Goal: Transaction & Acquisition: Purchase product/service

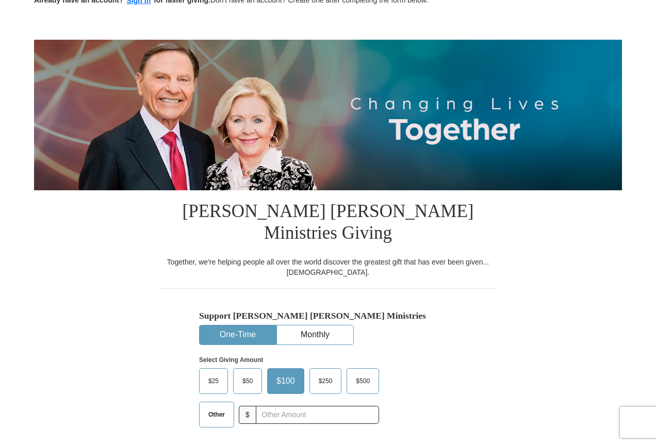
scroll to position [103, 0]
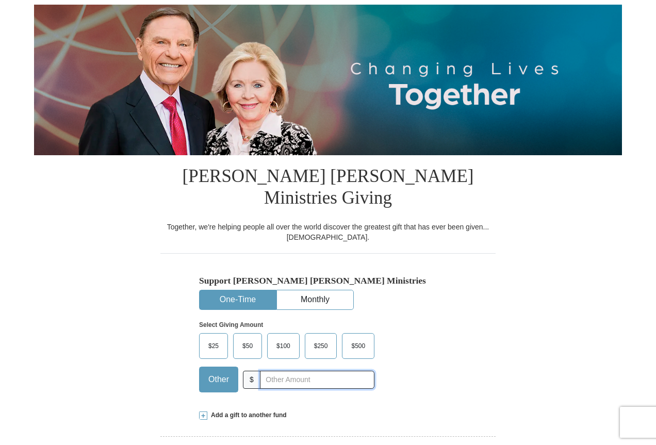
click at [275, 371] on input "text" at bounding box center [317, 380] width 115 height 18
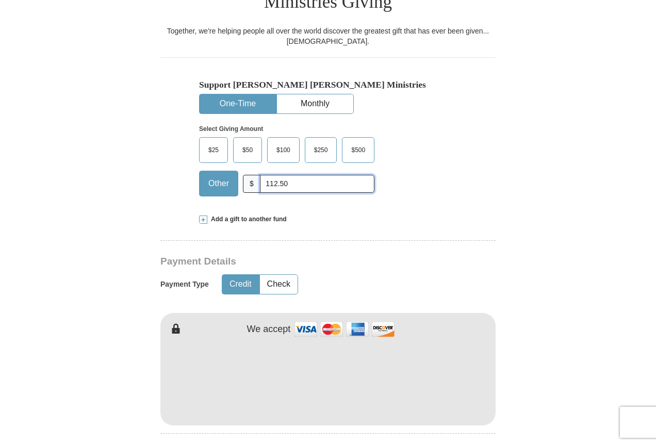
scroll to position [310, 0]
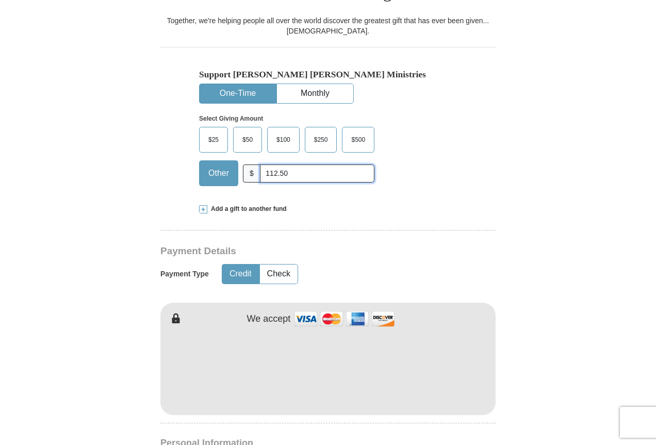
type input "112.50"
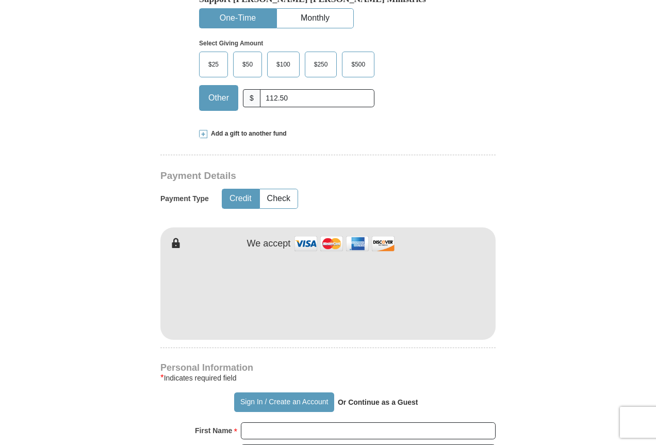
scroll to position [413, 0]
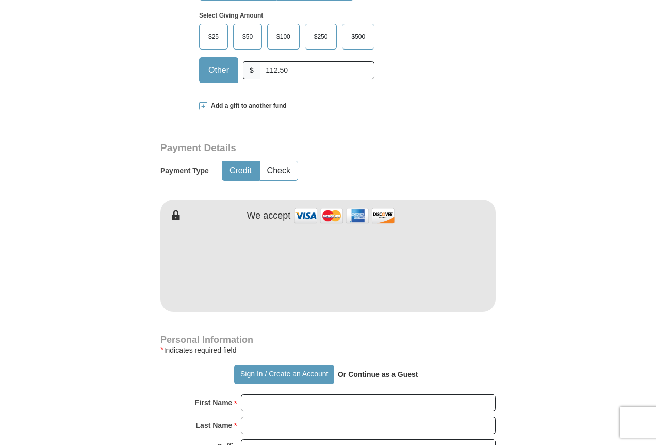
click at [373, 371] on strong "Or Continue as a Guest" at bounding box center [378, 375] width 81 height 8
click at [372, 395] on input "First Name *" at bounding box center [368, 404] width 255 height 18
type input "[PERSON_NAME]"
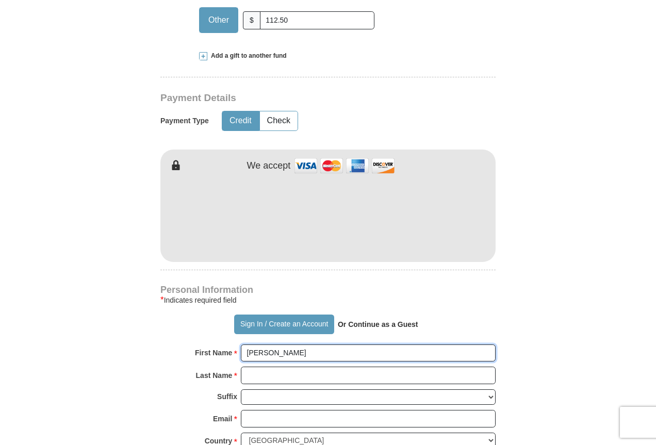
scroll to position [516, 0]
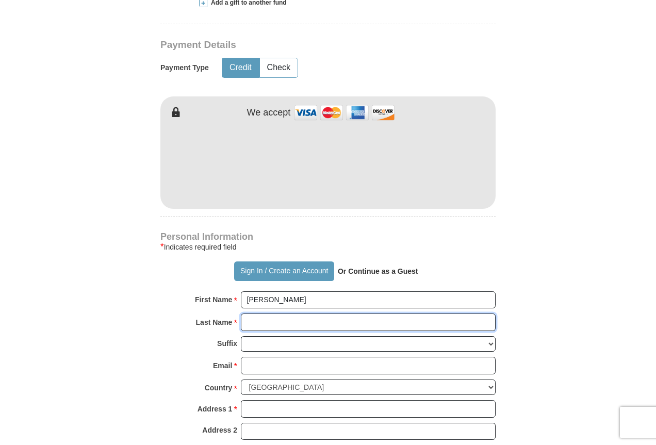
click at [303, 314] on input "Last Name *" at bounding box center [368, 323] width 255 height 18
type input "[PERSON_NAME]"
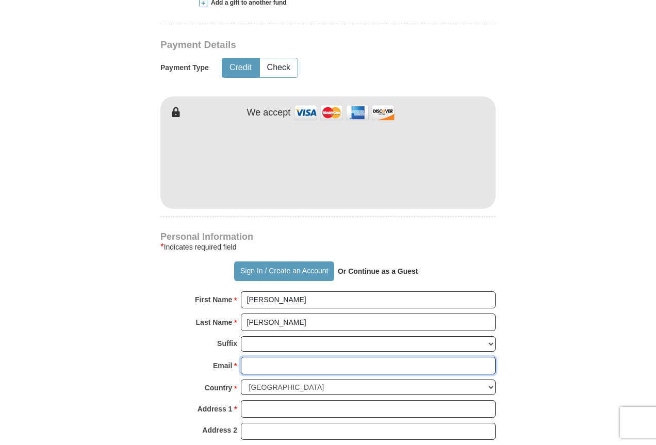
click at [327, 357] on input "Email *" at bounding box center [368, 366] width 255 height 18
type input "[EMAIL_ADDRESS][DOMAIN_NAME]"
type input "[STREET_ADDRESS]"
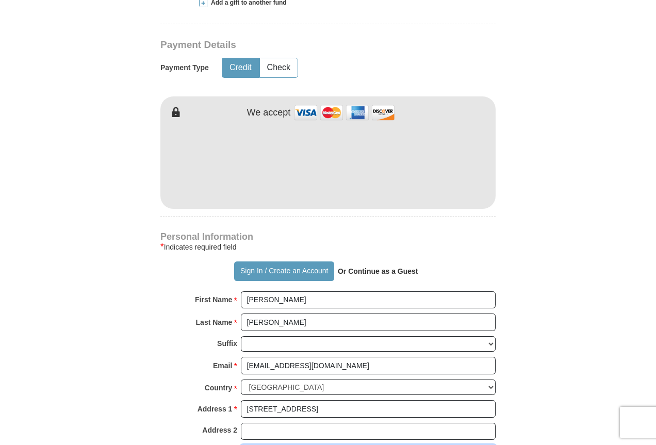
type input "Columbus"
select select "OH"
type input "43232"
type input "6142185345"
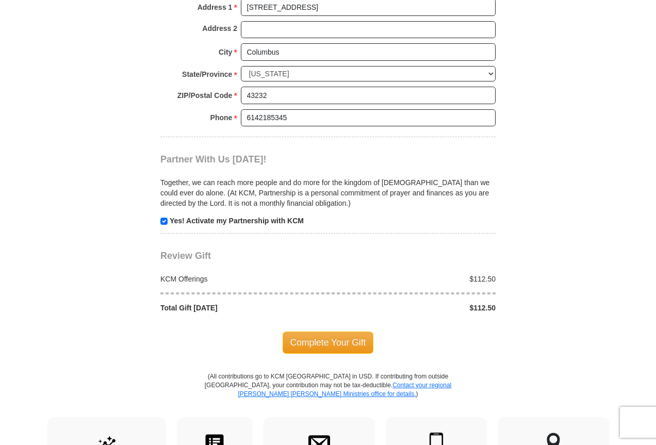
scroll to position [929, 0]
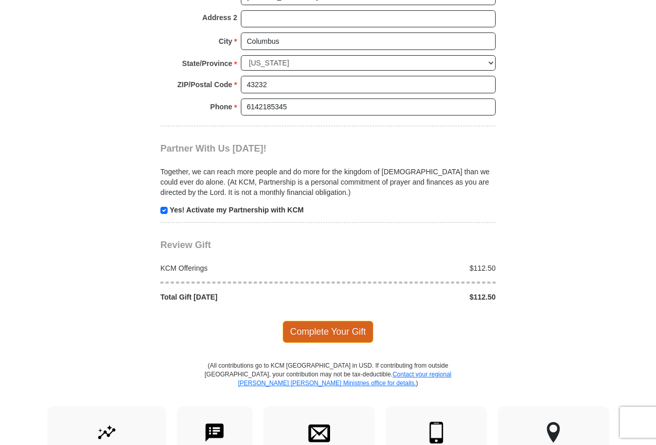
click at [333, 321] on span "Complete Your Gift" at bounding box center [328, 332] width 91 height 22
